Goal: Transaction & Acquisition: Book appointment/travel/reservation

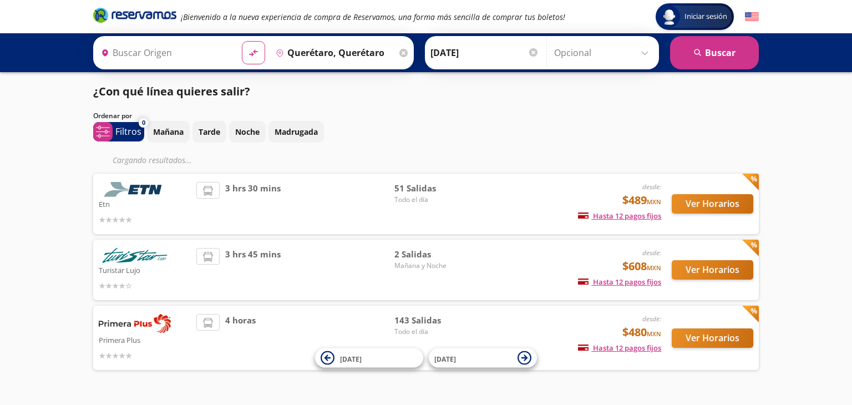
type input "[GEOGRAPHIC_DATA], [GEOGRAPHIC_DATA]"
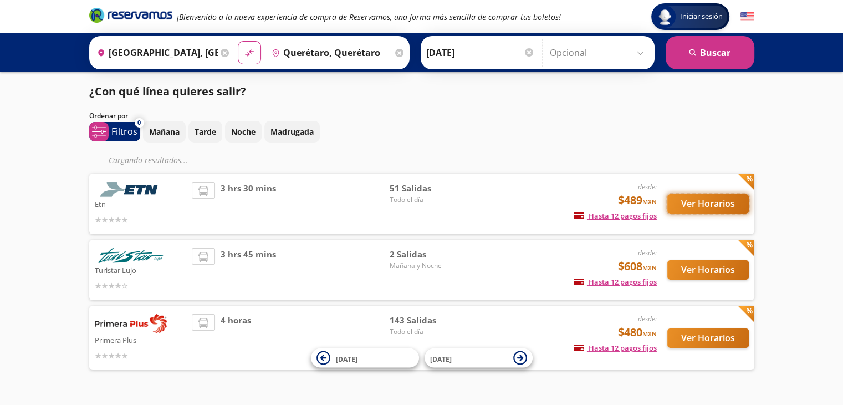
click at [715, 204] on button "Ver Horarios" at bounding box center [708, 203] width 81 height 19
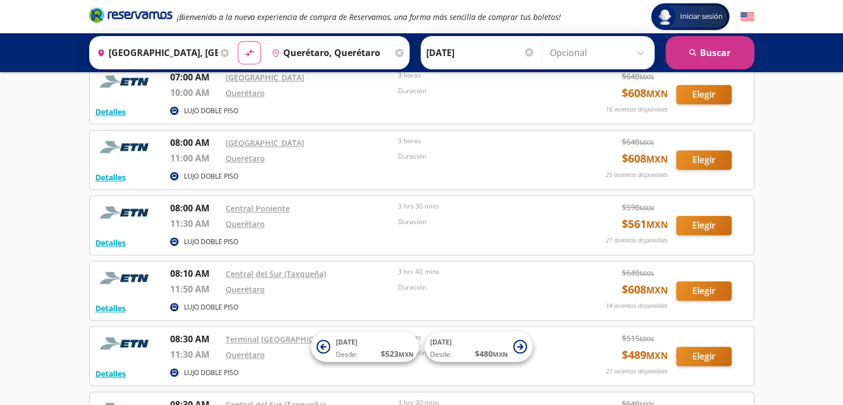
scroll to position [430, 0]
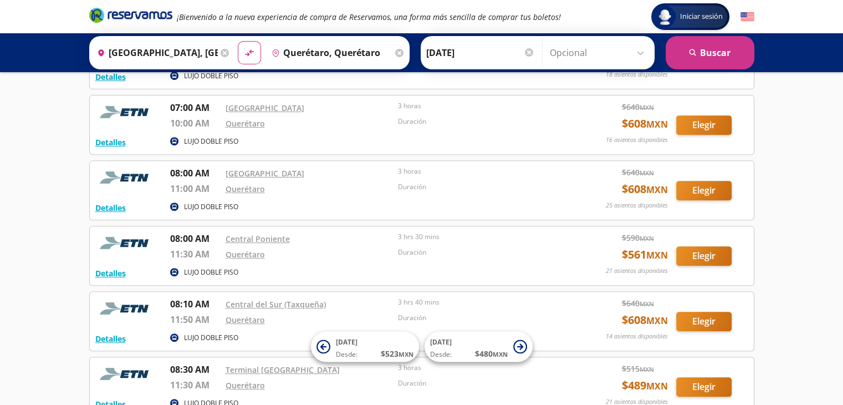
drag, startPoint x: 840, startPoint y: 180, endPoint x: 842, endPoint y: 213, distance: 33.3
click at [842, 213] on div "Iniciar sesión Iniciar sesión ¡Bienvenido a la nueva experiencia de compra de R…" at bounding box center [421, 343] width 843 height 1547
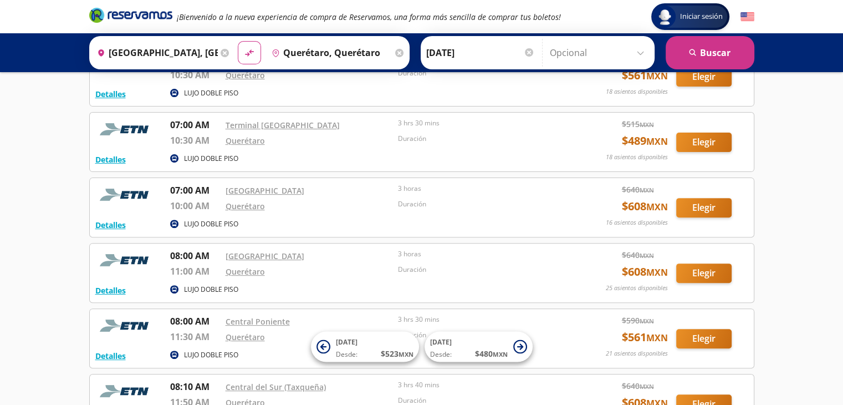
scroll to position [352, 0]
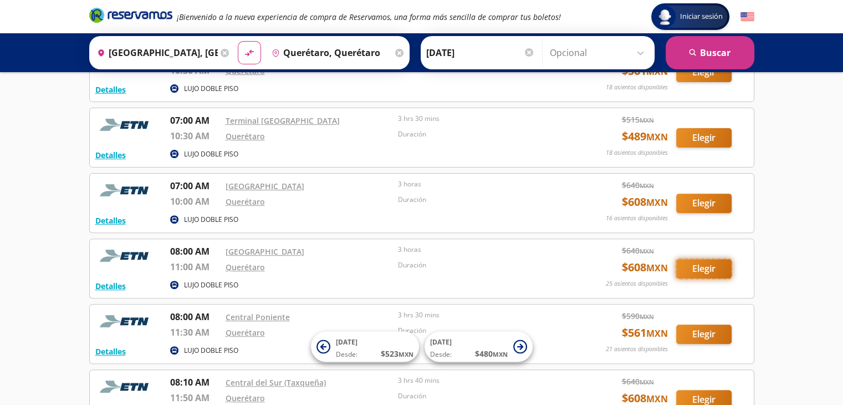
click at [705, 264] on button "Elegir" at bounding box center [703, 268] width 55 height 19
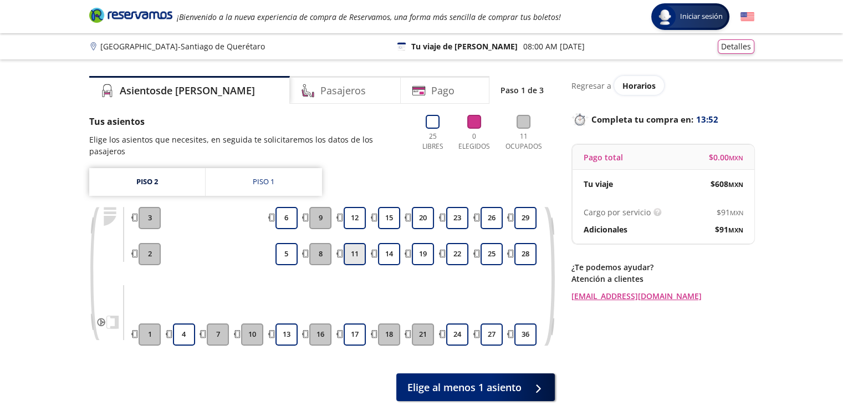
click at [355, 243] on button "11" at bounding box center [355, 254] width 22 height 22
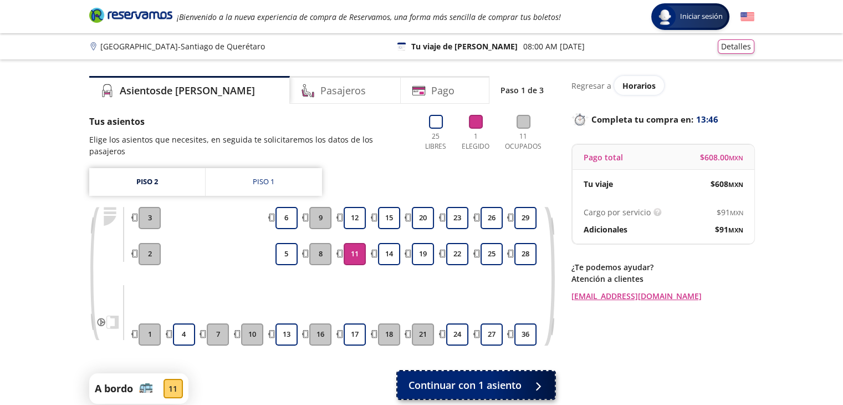
click at [523, 373] on button "Continuar con 1 asiento" at bounding box center [476, 385] width 157 height 28
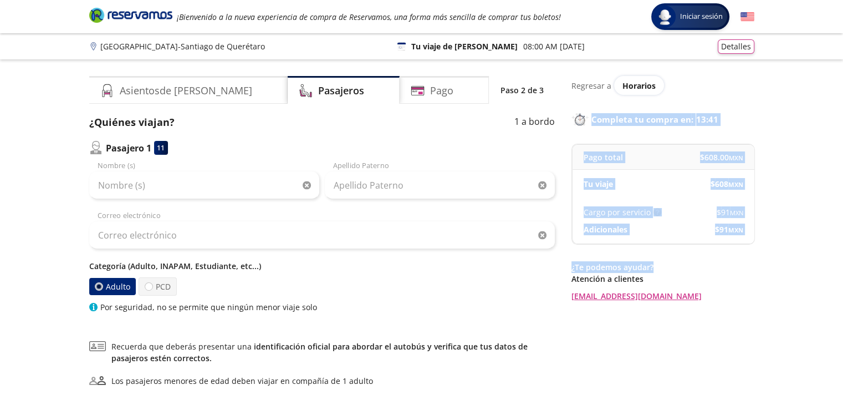
drag, startPoint x: 842, startPoint y: 85, endPoint x: 754, endPoint y: 258, distance: 193.9
click at [754, 258] on div "Group 9 Created with Sketch. Datos para la compra Ciudad de México - Santiago d…" at bounding box center [421, 257] width 843 height 514
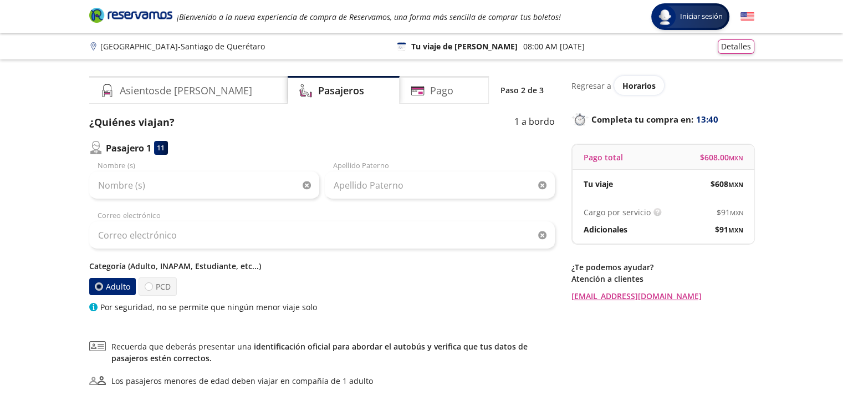
click at [776, 305] on div "Group 9 Created with Sketch. Datos para la compra Ciudad de México - Santiago d…" at bounding box center [421, 257] width 843 height 514
click at [740, 52] on button "Detalles" at bounding box center [736, 45] width 37 height 14
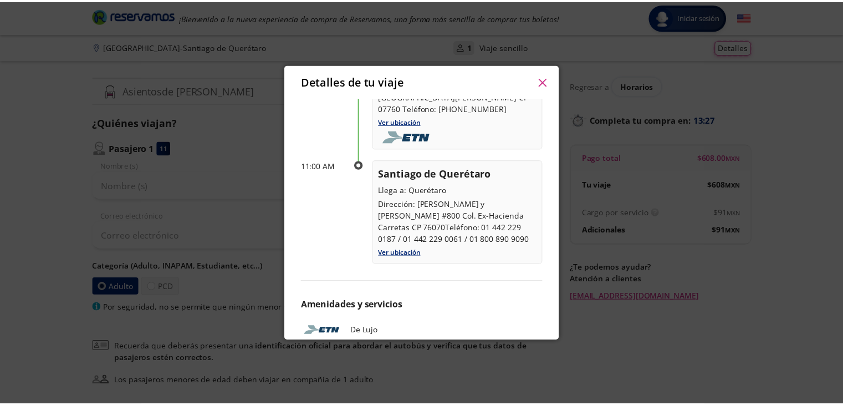
scroll to position [122, 0]
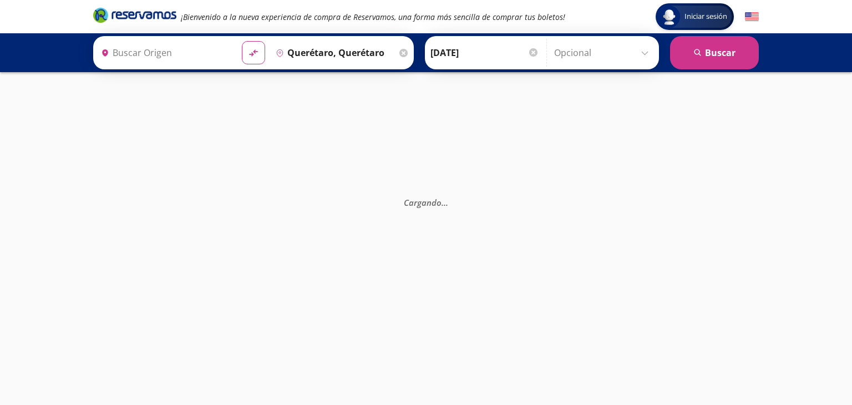
type input "Central del Norte, Distrito Federal"
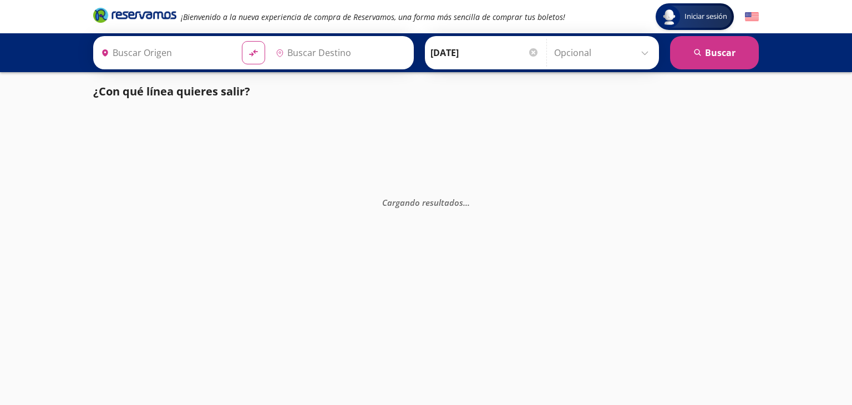
type input "[GEOGRAPHIC_DATA], [GEOGRAPHIC_DATA]"
type input "Querétaro, Querétaro"
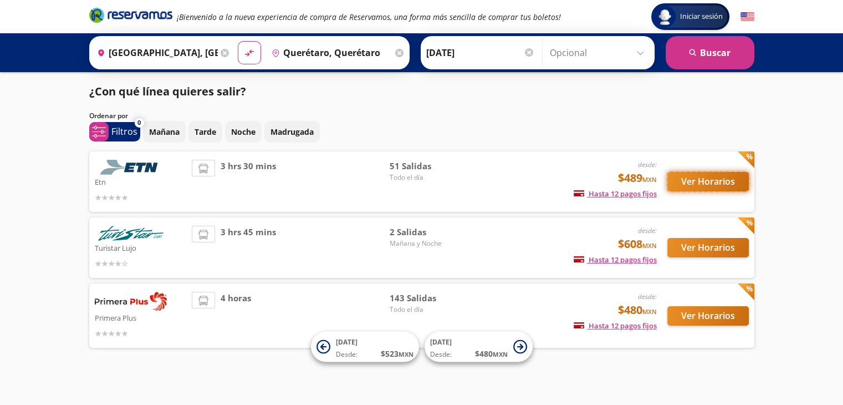
click at [692, 189] on button "Ver Horarios" at bounding box center [708, 181] width 81 height 19
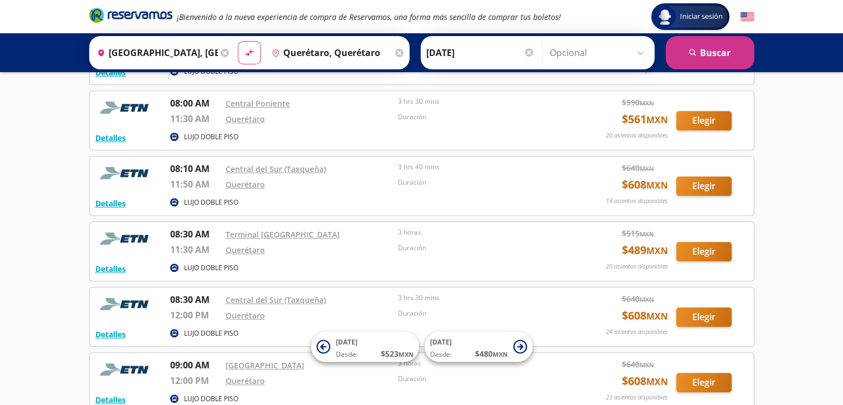
scroll to position [572, 0]
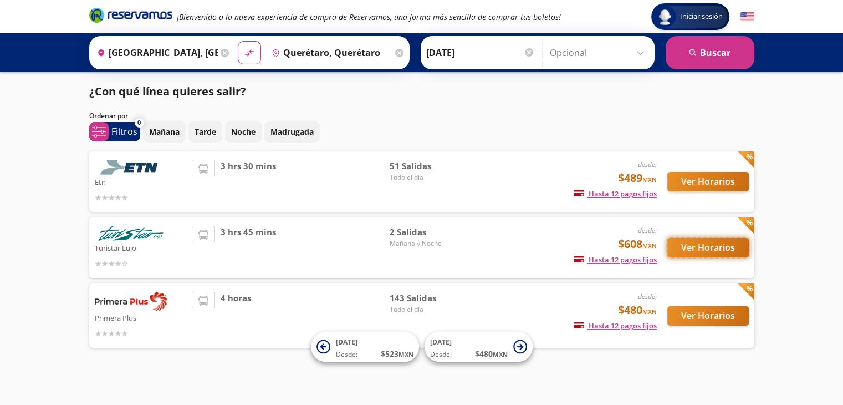
click at [721, 248] on button "Ver Horarios" at bounding box center [708, 247] width 81 height 19
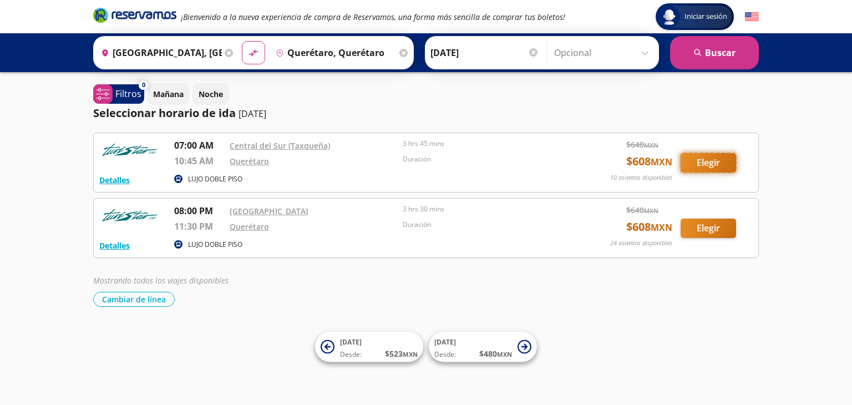
click at [727, 165] on button "Elegir" at bounding box center [707, 162] width 55 height 19
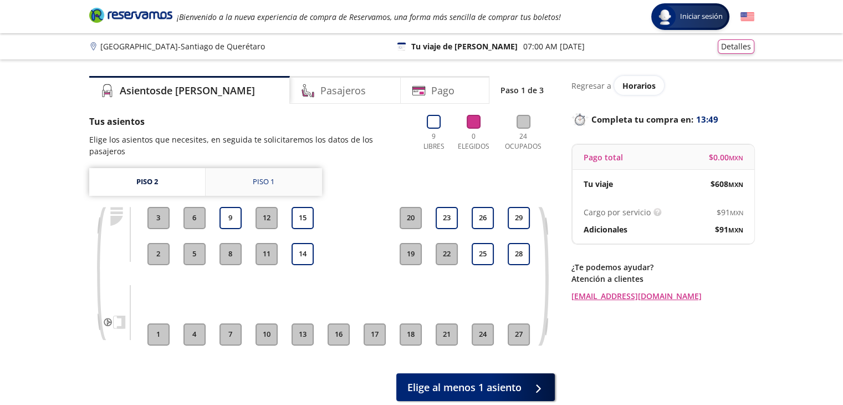
click at [261, 176] on div "Piso 1" at bounding box center [264, 181] width 22 height 11
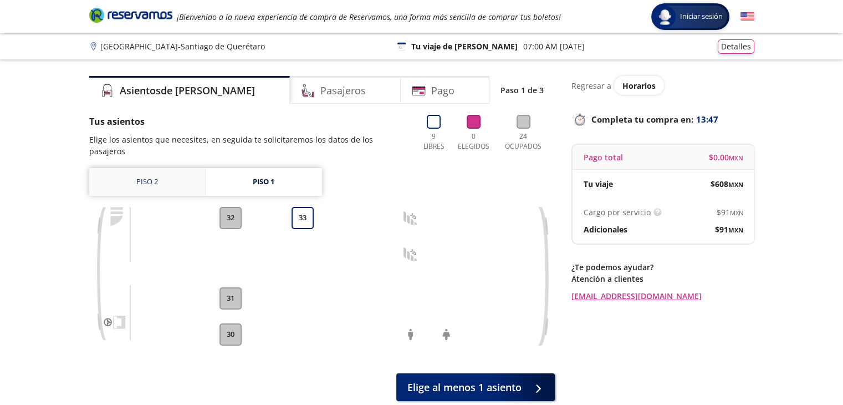
click at [155, 168] on link "Piso 2" at bounding box center [147, 182] width 116 height 28
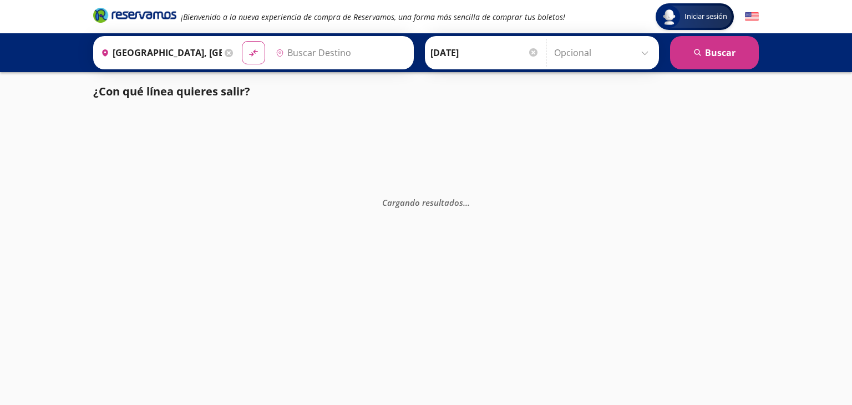
type input "Querétaro, Querétaro"
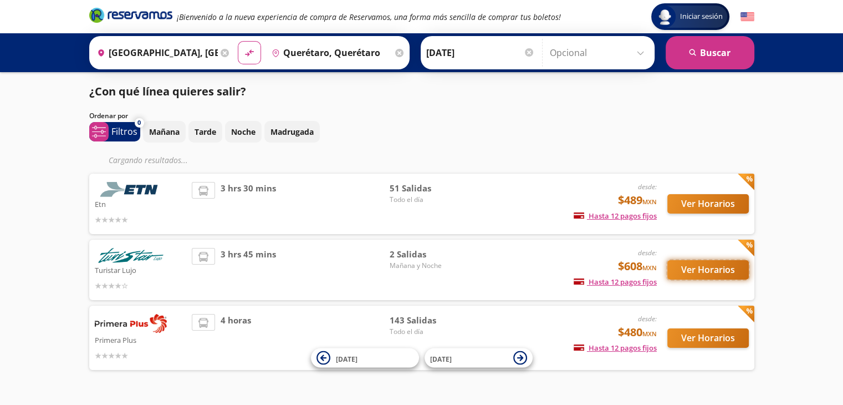
click at [711, 274] on button "Ver Horarios" at bounding box center [708, 269] width 81 height 19
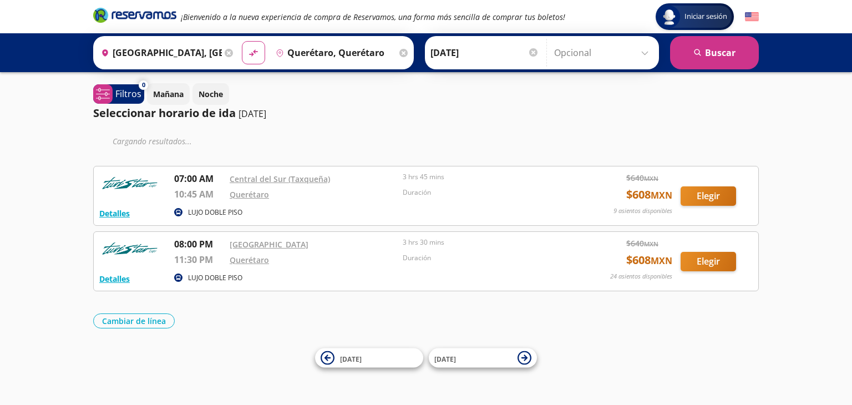
click at [719, 200] on button "Elegir" at bounding box center [707, 195] width 55 height 19
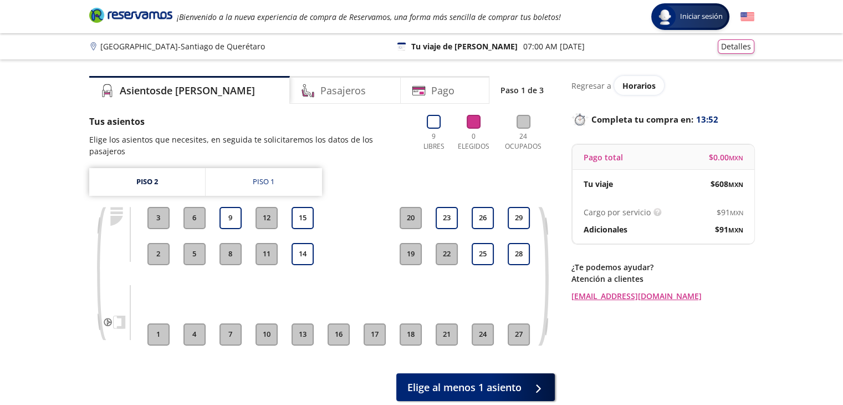
click at [225, 243] on button "8" at bounding box center [231, 254] width 22 height 22
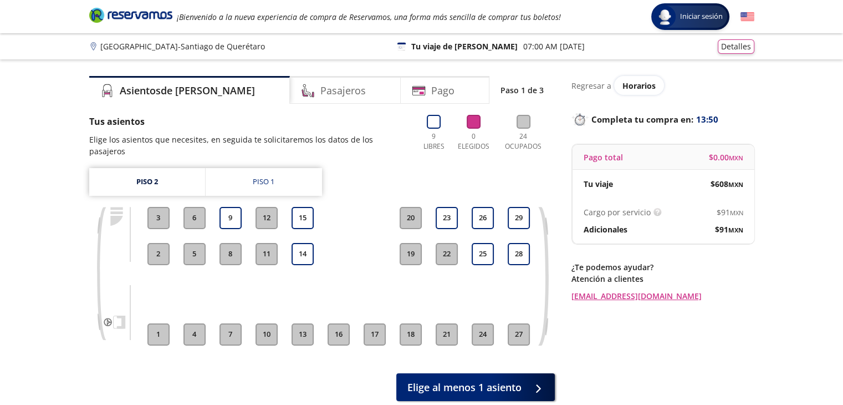
click at [225, 243] on button "8" at bounding box center [231, 254] width 22 height 22
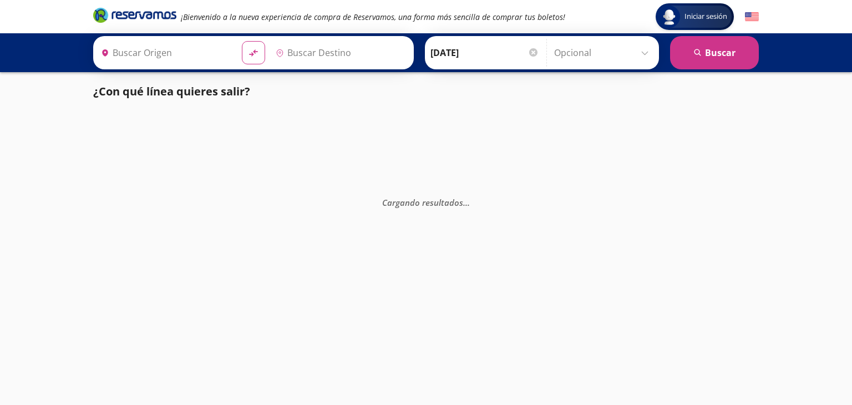
type input "Querétaro, Querétaro"
type input "[GEOGRAPHIC_DATA], [GEOGRAPHIC_DATA]"
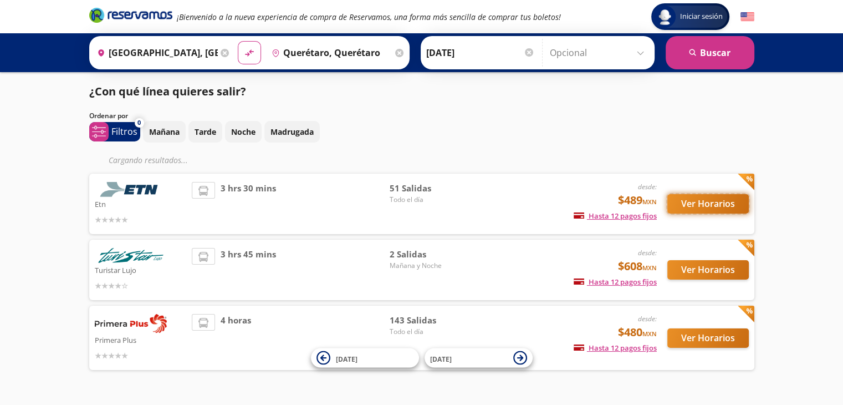
click at [695, 204] on button "Ver Horarios" at bounding box center [708, 203] width 81 height 19
click at [710, 274] on button "Ver Horarios" at bounding box center [708, 269] width 81 height 19
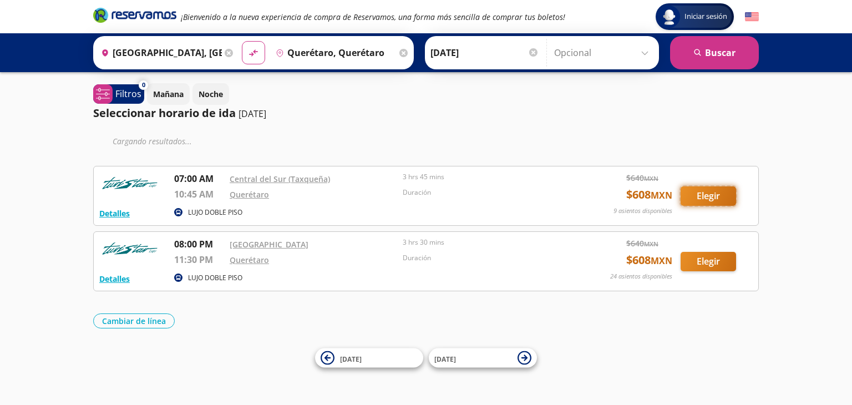
click at [716, 198] on button "Elegir" at bounding box center [707, 195] width 55 height 19
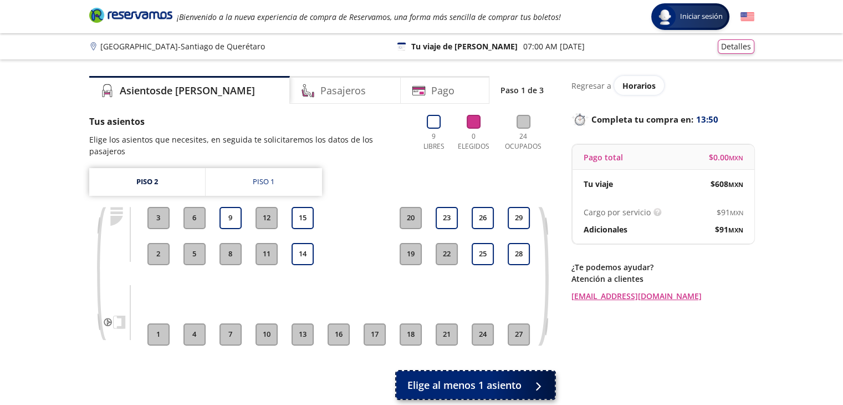
click at [497, 378] on span "Elige al menos 1 asiento" at bounding box center [464, 385] width 114 height 15
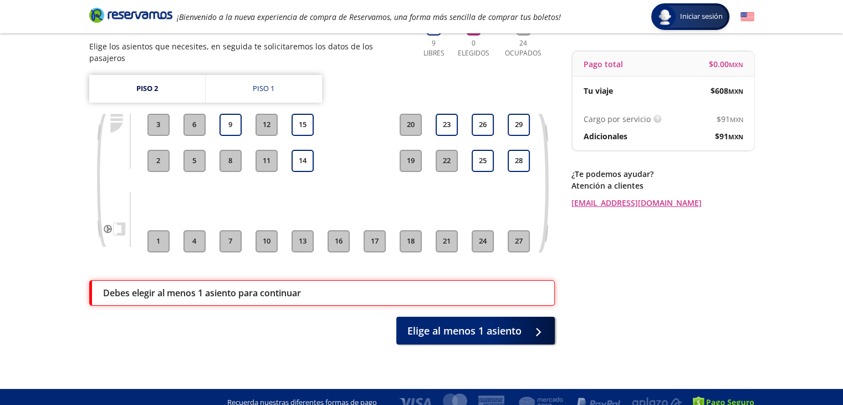
click at [243, 291] on div "Debes elegir al menos 1 asiento para continuar" at bounding box center [322, 293] width 466 height 26
click at [232, 151] on button "8" at bounding box center [231, 161] width 22 height 22
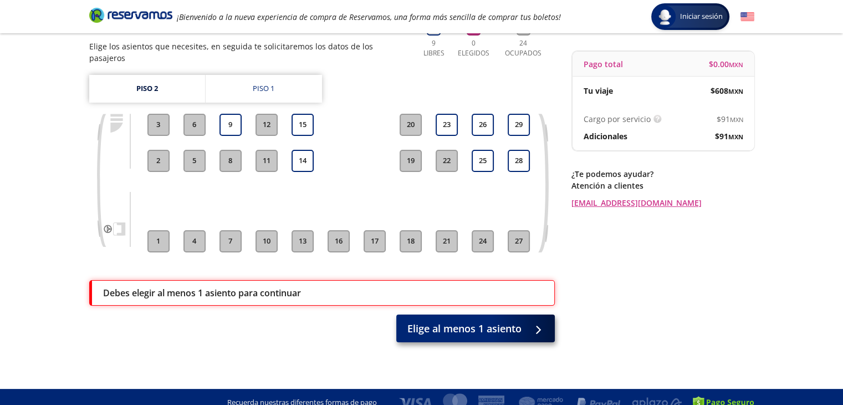
drag, startPoint x: 232, startPoint y: 151, endPoint x: 540, endPoint y: 319, distance: 351.1
click at [540, 319] on div "Tus asientos Elige los asientos que necesites, en seguida te solicitaremos los …" at bounding box center [322, 183] width 466 height 323
click at [540, 322] on div at bounding box center [535, 329] width 17 height 14
click at [537, 328] on div at bounding box center [537, 328] width 0 height 0
